Goal: Task Accomplishment & Management: Manage account settings

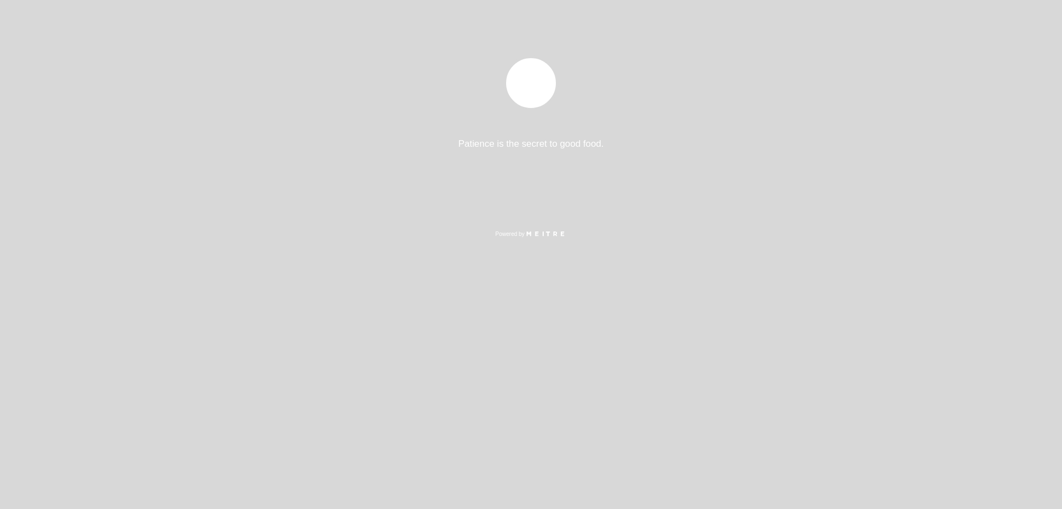
select select "es"
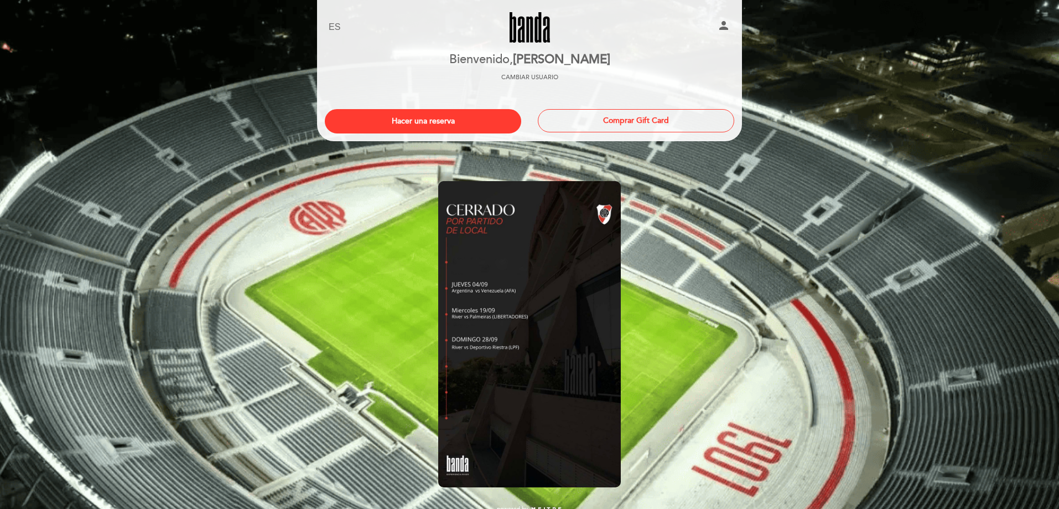
click at [536, 33] on link "Banda" at bounding box center [529, 27] width 138 height 30
click at [721, 24] on icon "person" at bounding box center [723, 25] width 13 height 13
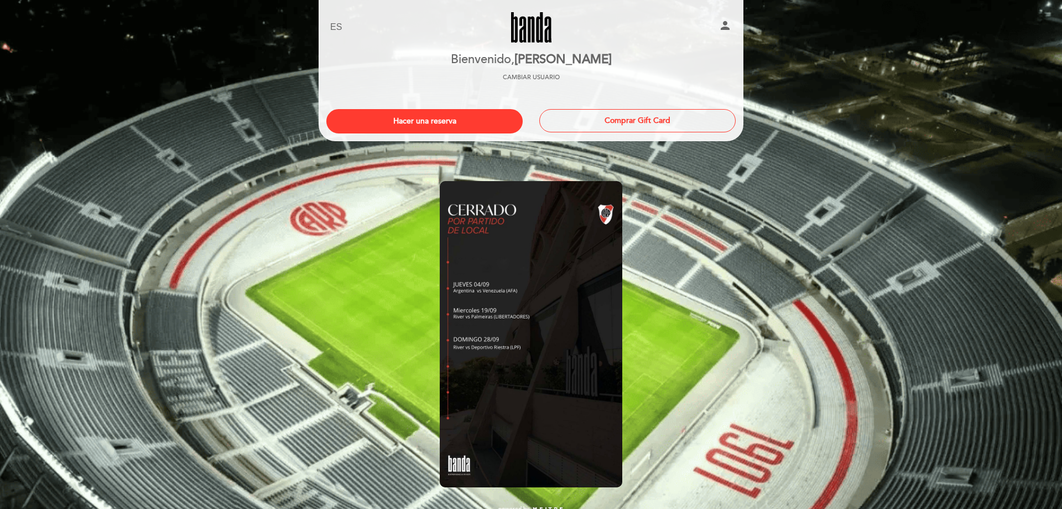
select select "es"
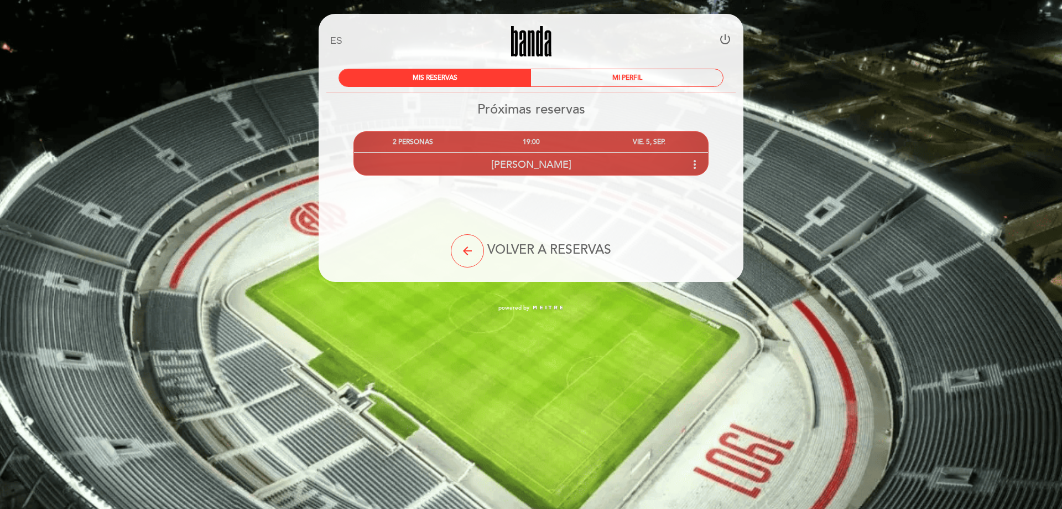
click at [697, 163] on icon "more_vert" at bounding box center [694, 164] width 13 height 13
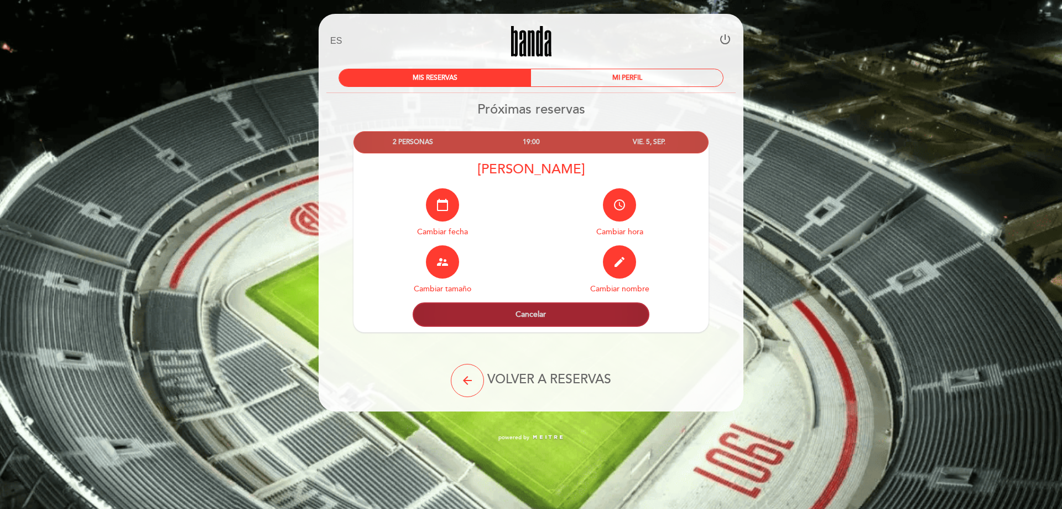
click at [546, 315] on button "Cancelar" at bounding box center [531, 314] width 237 height 24
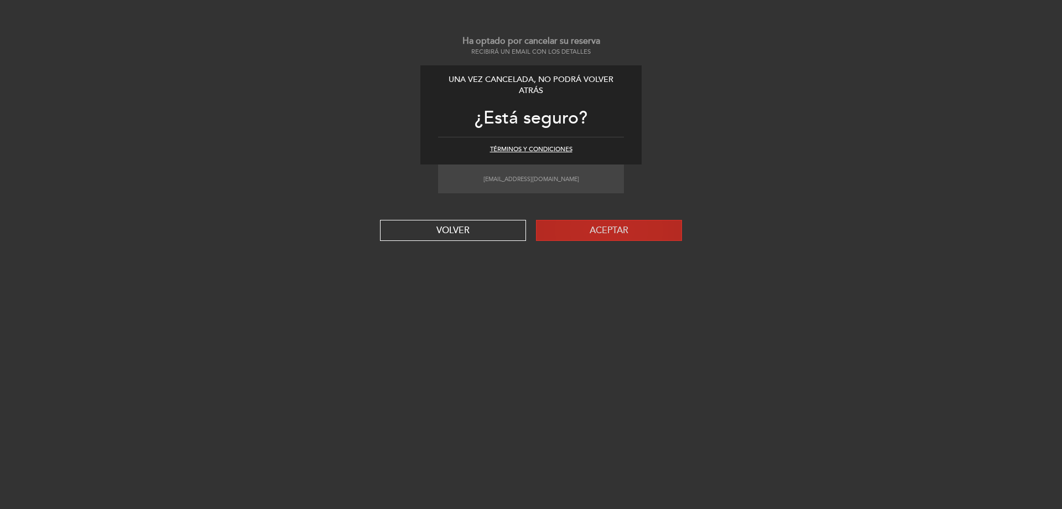
click at [600, 234] on button "Aceptar" at bounding box center [609, 230] width 146 height 21
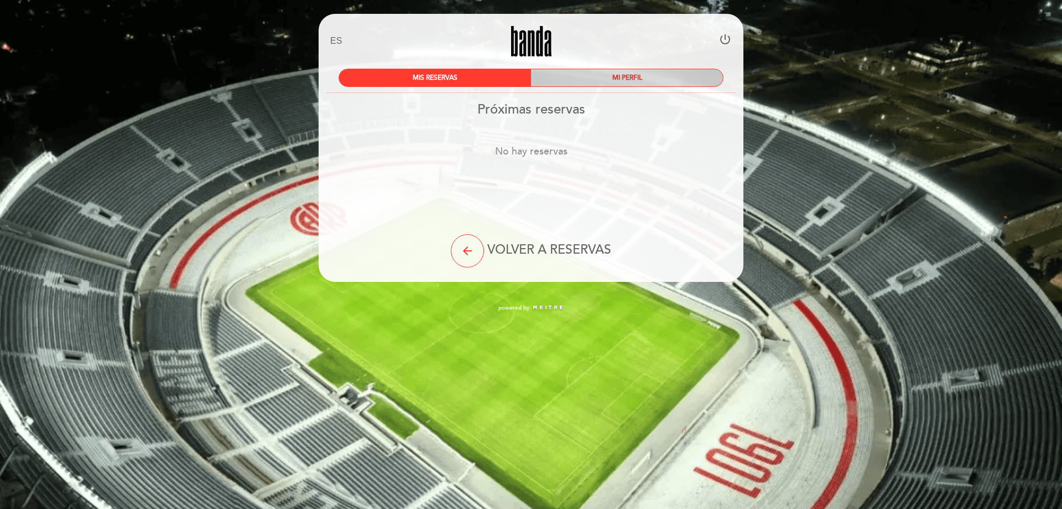
click at [577, 76] on div "MI PERFIL" at bounding box center [627, 77] width 192 height 17
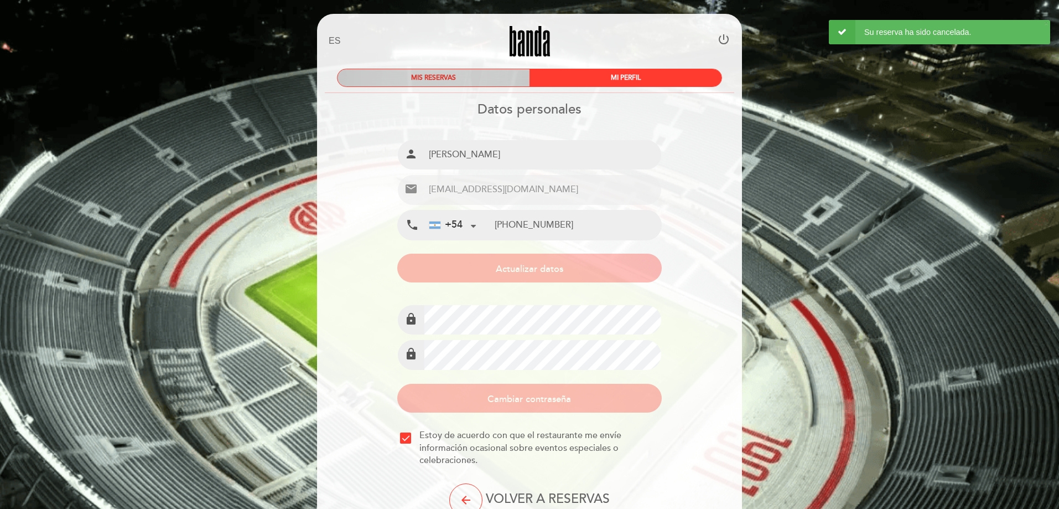
click at [443, 72] on div "MIS RESERVAS" at bounding box center [434, 77] width 192 height 17
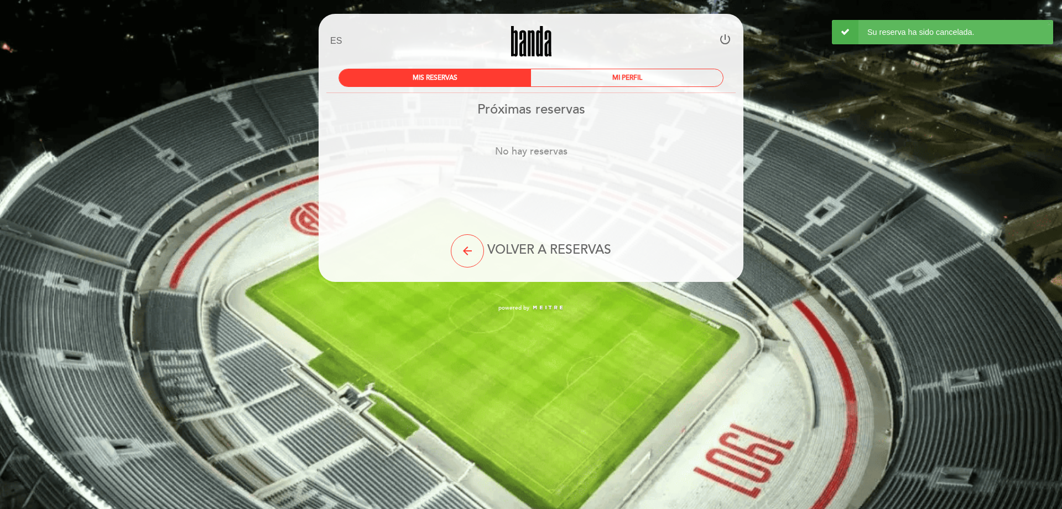
click at [912, 29] on div "Su reserva ha sido cancelada." at bounding box center [942, 32] width 221 height 24
